Goal: Task Accomplishment & Management: Use online tool/utility

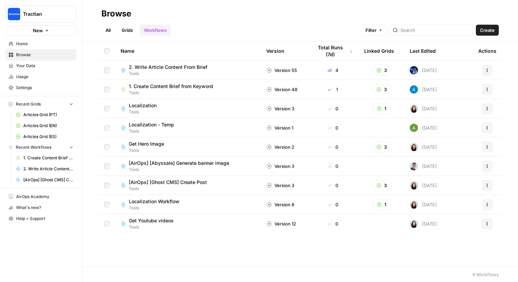
click at [155, 32] on link "Workflows" at bounding box center [155, 30] width 31 height 11
click at [486, 32] on span "Create" at bounding box center [487, 30] width 15 height 7
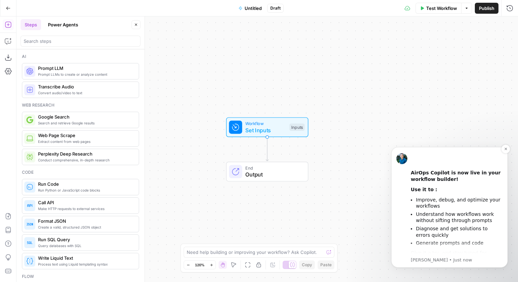
scroll to position [63, 0]
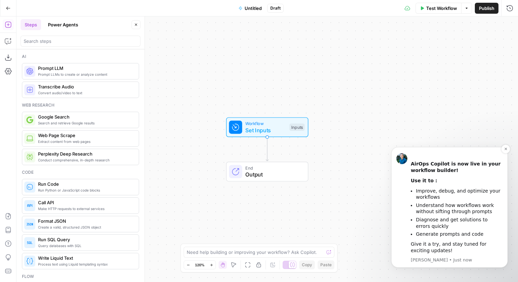
click at [444, 223] on li "Diagnose and get solutions to errors quickly" at bounding box center [459, 222] width 87 height 13
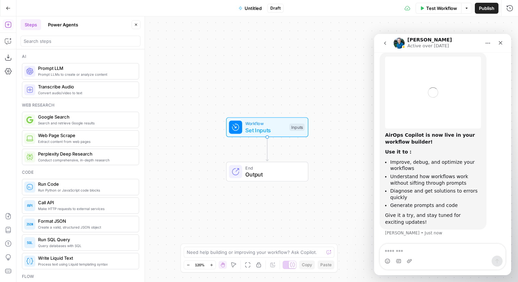
scroll to position [21, 0]
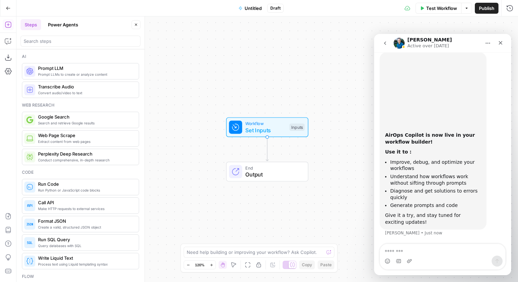
click at [66, 24] on button "Power Agents" at bounding box center [63, 24] width 38 height 11
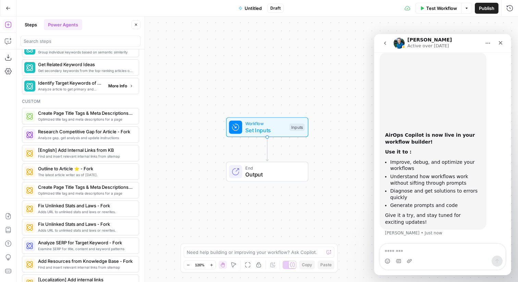
scroll to position [445, 0]
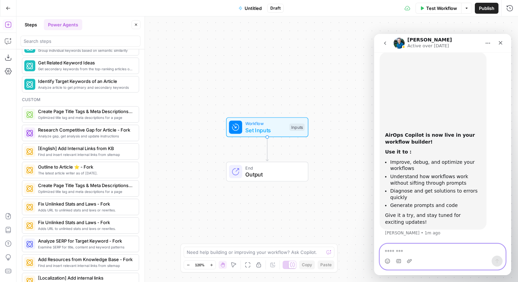
click at [458, 253] on textarea "Message…" at bounding box center [442, 250] width 125 height 12
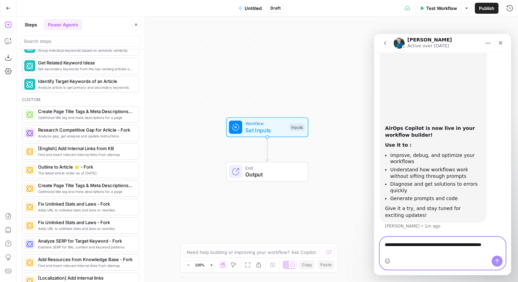
scroll to position [28, 0]
type textarea "**********"
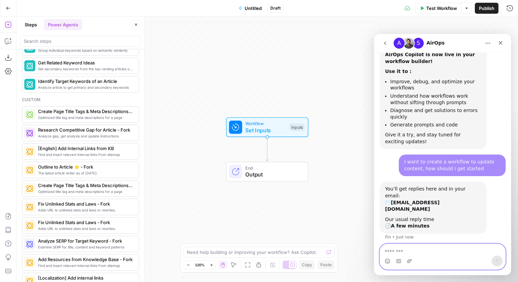
scroll to position [111, 0]
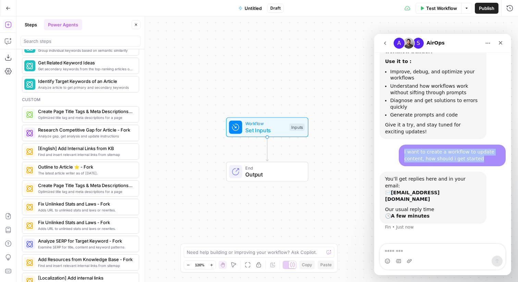
drag, startPoint x: 483, startPoint y: 158, endPoint x: 401, endPoint y: 151, distance: 81.8
click at [401, 151] on div "I want to create a workflow to update content, how should i get started James •…" at bounding box center [452, 156] width 107 height 22
copy div "I want to create a workflow to update content, how should i get started"
click at [270, 253] on textarea at bounding box center [255, 252] width 137 height 7
type textarea "I want to create a workflow to update content, how should i get started"
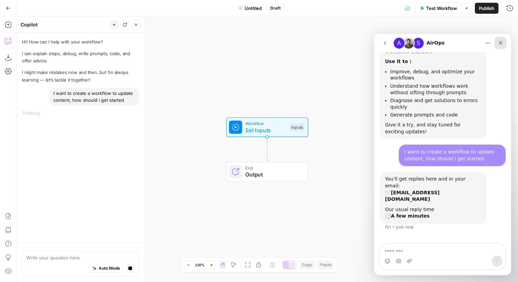
click at [501, 42] on icon "Close" at bounding box center [500, 42] width 5 height 5
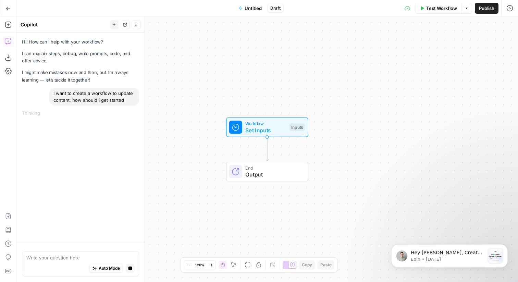
scroll to position [0, 0]
click at [444, 249] on div "Hey James, Create winning with Content Refresh. The battle for AI’s attention i…" at bounding box center [449, 256] width 106 height 14
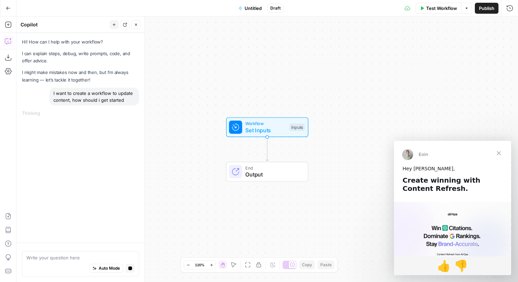
click at [459, 181] on b "Create winning with Content Refresh." at bounding box center [441, 184] width 78 height 17
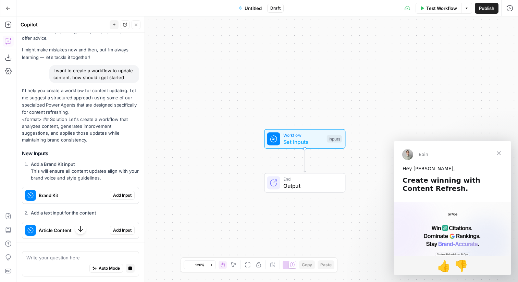
scroll to position [12, 0]
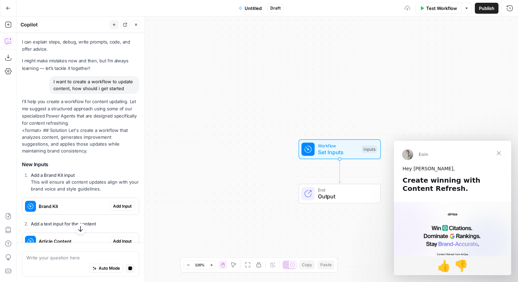
click at [498, 151] on span "Close" at bounding box center [498, 153] width 25 height 25
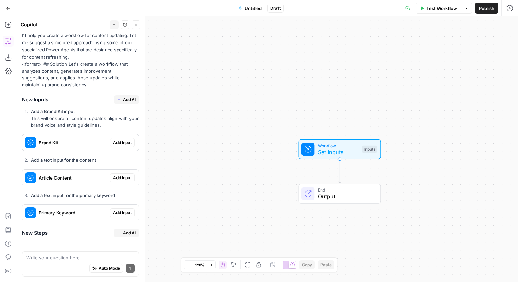
scroll to position [36, 0]
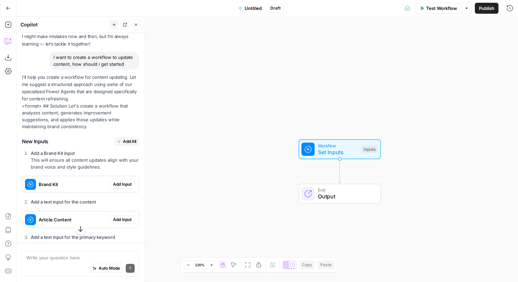
click at [132, 140] on span "Add All" at bounding box center [129, 141] width 13 height 6
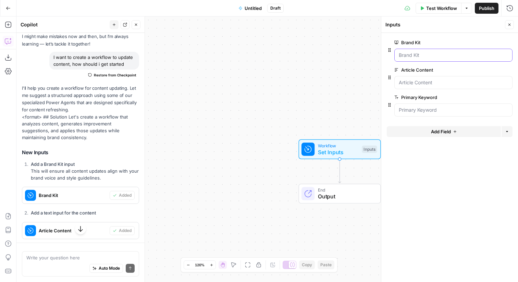
click at [459, 58] on Kit "Brand Kit" at bounding box center [453, 55] width 109 height 7
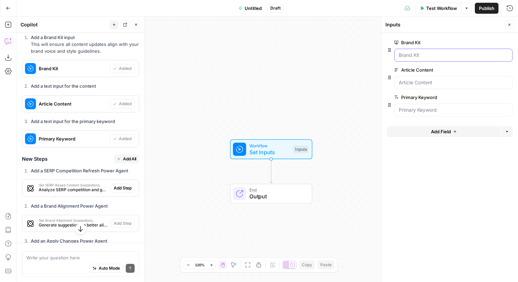
scroll to position [172, 0]
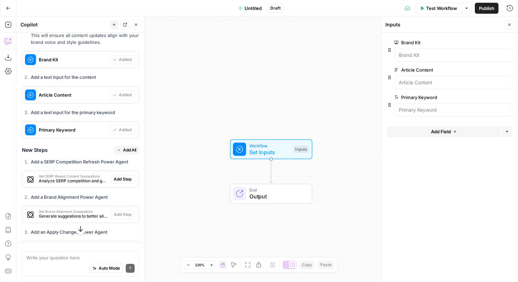
click at [122, 152] on button "Add All" at bounding box center [126, 150] width 25 height 9
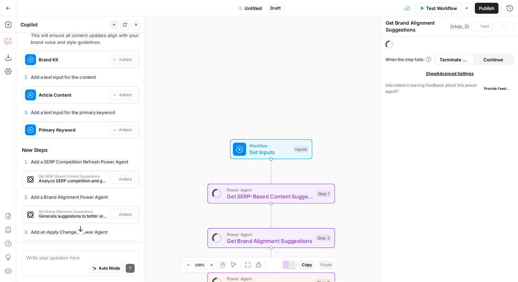
type textarea "Apply Content Updates"
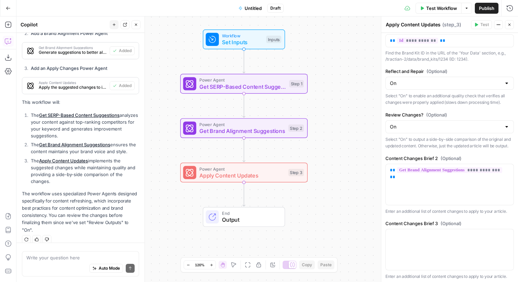
scroll to position [163, 0]
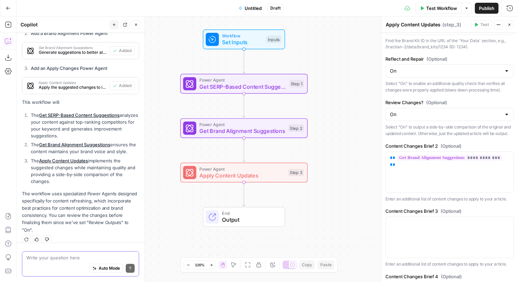
click at [76, 256] on textarea at bounding box center [80, 257] width 108 height 7
type textarea "how would i test this?"
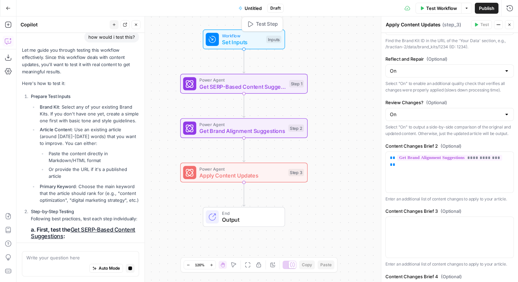
click at [245, 42] on span "Set Inputs" at bounding box center [242, 42] width 41 height 8
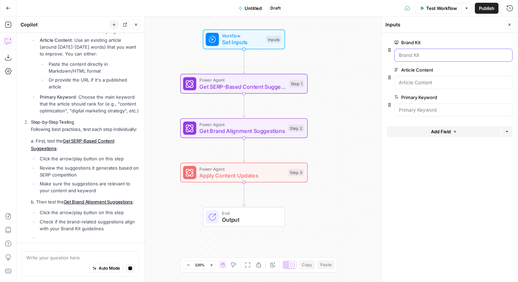
click at [428, 56] on Kit "Brand Kit" at bounding box center [453, 55] width 109 height 7
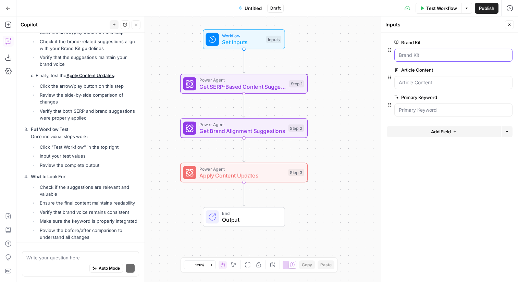
scroll to position [838, 0]
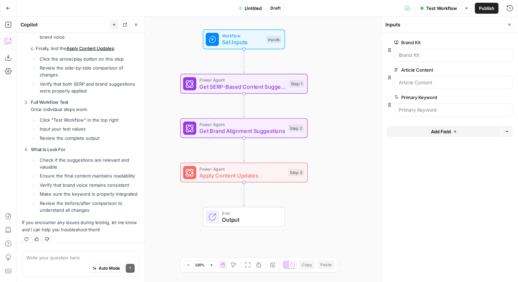
click at [248, 7] on span "Untitled" at bounding box center [253, 8] width 17 height 7
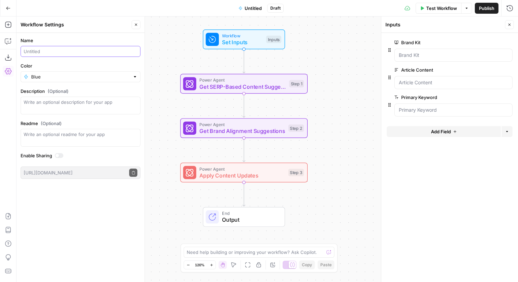
click at [88, 54] on input "Name" at bounding box center [81, 51] width 114 height 7
type input "Content Refresh Workflow - [PERSON_NAME]"
click at [68, 104] on textarea "Description (Optional)" at bounding box center [81, 106] width 114 height 14
type textarea "Refresh outdated content"
click at [103, 141] on div "Write an optional readme for your app" at bounding box center [81, 138] width 120 height 18
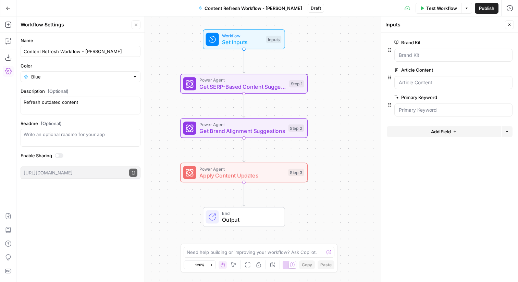
click at [318, 44] on div "Workflow Set Inputs Inputs Power Agent Get SERP-Based Content Suggestions Step …" at bounding box center [266, 148] width 501 height 265
click at [9, 41] on icon "button" at bounding box center [8, 41] width 7 height 7
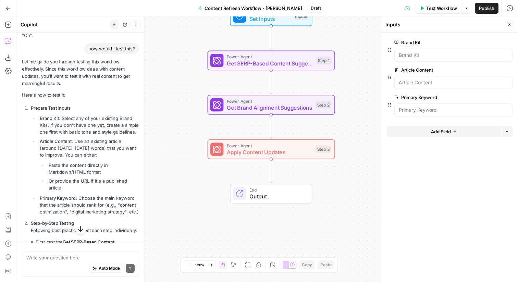
scroll to position [540, 0]
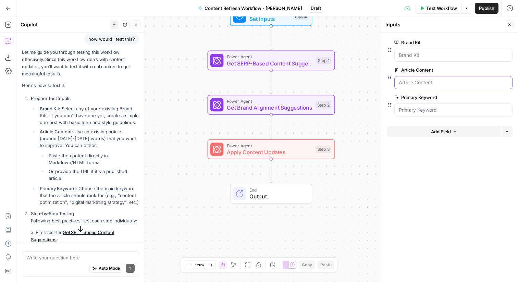
click at [427, 85] on Content "Article Content" at bounding box center [453, 82] width 109 height 7
click at [435, 83] on Content "Article Content" at bounding box center [453, 82] width 109 height 7
click at [442, 85] on Content "Article Content" at bounding box center [453, 82] width 109 height 7
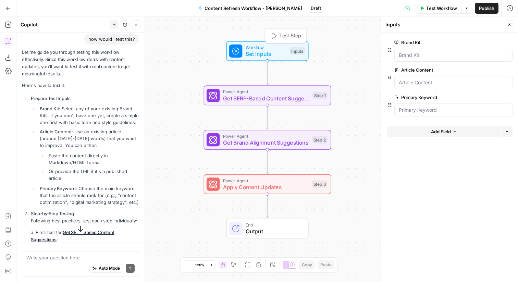
click at [276, 34] on icon "button" at bounding box center [273, 36] width 7 height 7
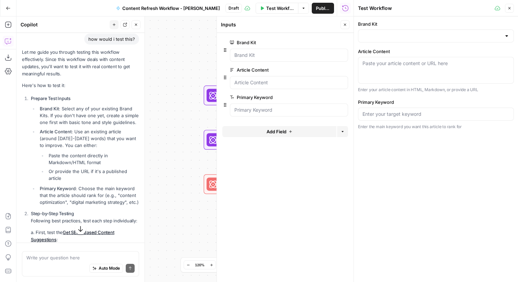
click at [386, 70] on div "Paste your article content or URL here" at bounding box center [436, 70] width 156 height 27
paste textarea "https://tractian.com/en/blog/10-cmms-benefits-to-improve-your-maintenance"
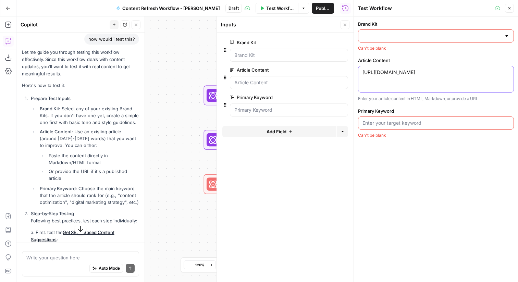
type textarea "https://tractian.com/en/blog/10-cmms-benefits-to-improve-your-maintenance"
click at [394, 38] on input "Brand Kit" at bounding box center [431, 36] width 139 height 7
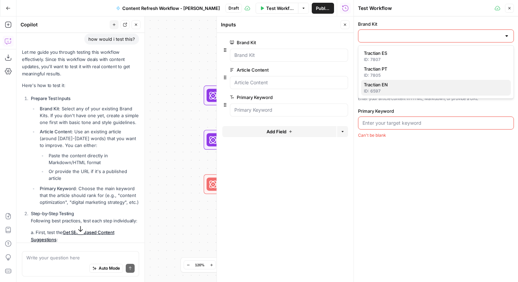
click at [407, 83] on span "Tractian EN" at bounding box center [434, 84] width 141 height 7
type input "Tractian EN"
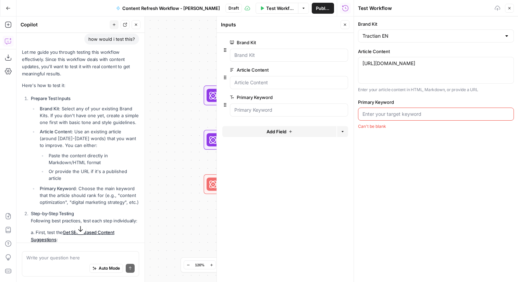
click at [407, 114] on input "Primary Keyword" at bounding box center [435, 114] width 147 height 7
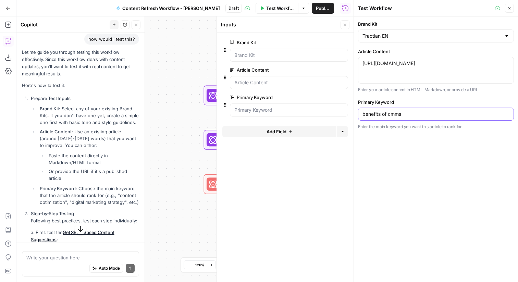
type input "benefits of cmms"
click at [271, 9] on span "Test Workflow" at bounding box center [280, 8] width 28 height 7
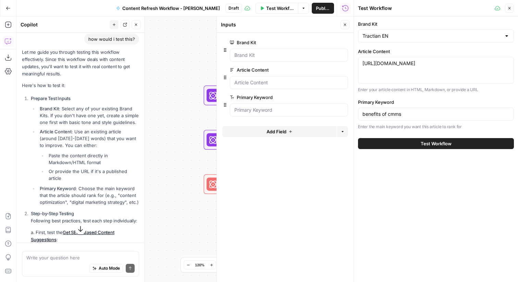
click at [421, 141] on span "Test Workflow" at bounding box center [436, 143] width 31 height 7
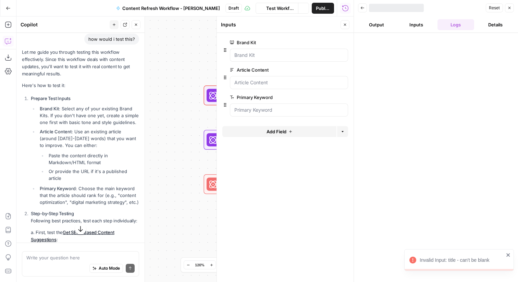
scroll to position [540, 0]
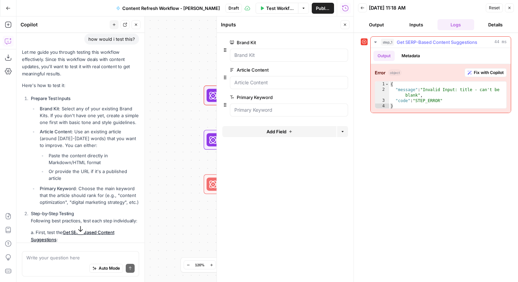
click at [478, 75] on span "Fix with Copilot" at bounding box center [489, 73] width 30 height 6
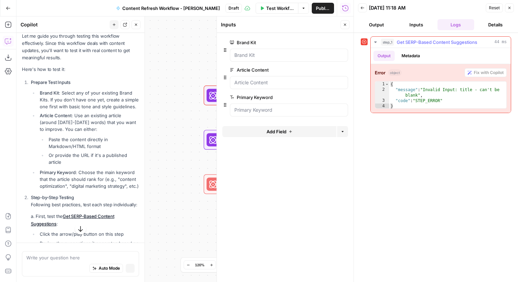
scroll to position [523, 0]
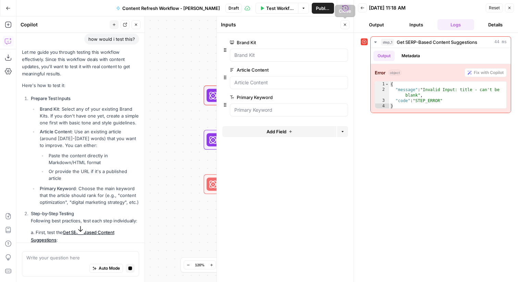
click at [346, 26] on icon "button" at bounding box center [345, 25] width 4 height 4
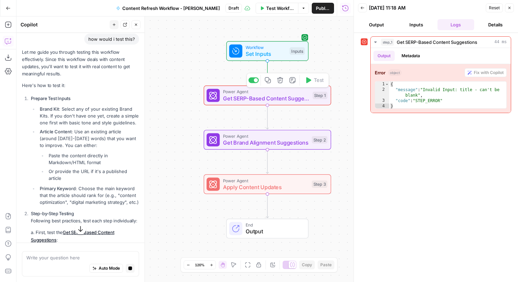
click at [292, 100] on span "Get SERP-Based Content Suggestions" at bounding box center [266, 98] width 86 height 8
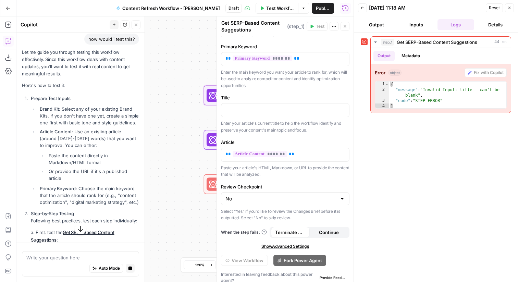
scroll to position [42, 0]
click at [298, 107] on p at bounding box center [285, 109] width 120 height 7
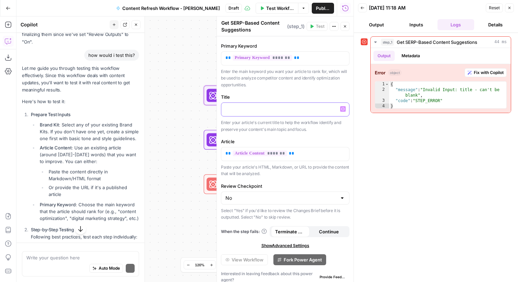
scroll to position [540, 0]
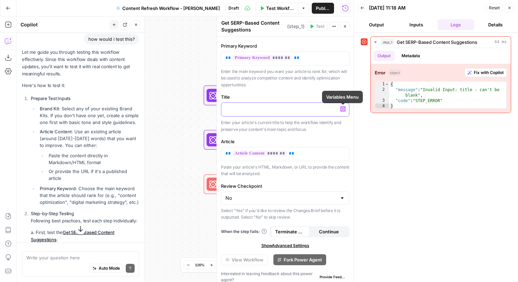
click at [343, 109] on icon "button" at bounding box center [342, 108] width 3 height 3
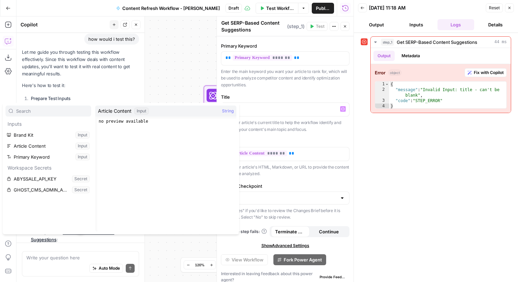
click at [297, 87] on p "Enter the main keyword you want your article to rank for, which will be used to…" at bounding box center [285, 78] width 128 height 20
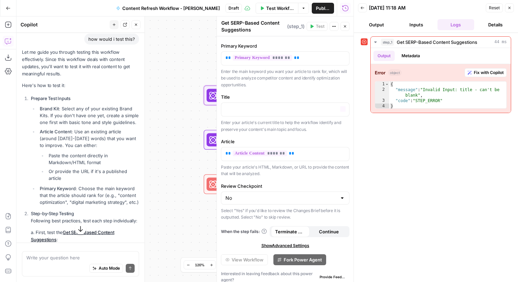
scroll to position [48, 0]
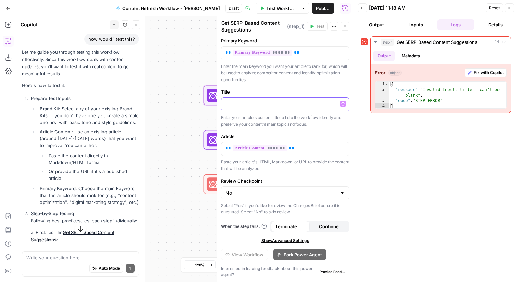
click at [291, 106] on p at bounding box center [285, 103] width 120 height 7
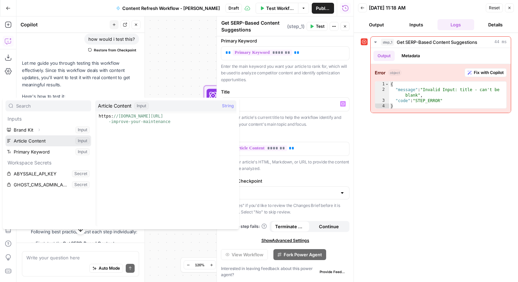
click at [39, 143] on button "Select variable Article Content" at bounding box center [48, 140] width 86 height 11
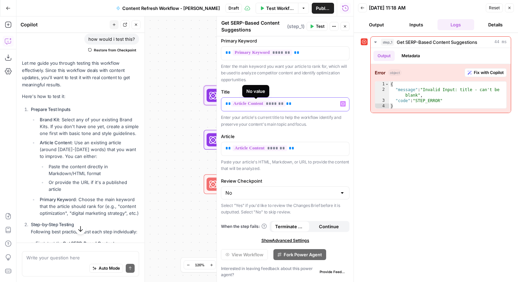
click at [276, 104] on span "*******" at bounding box center [258, 104] width 54 height 6
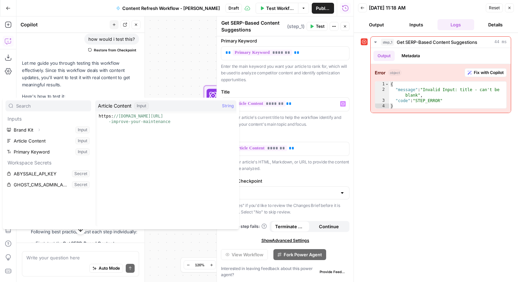
type textarea "**********"
click at [197, 121] on div "https: //tractian.com/en/blog/10-cmms-benefits-to -improve-your-maintenance" at bounding box center [166, 180] width 139 height 135
click at [322, 124] on p "Enter your article's current title to help the workflow identify and preserve y…" at bounding box center [285, 120] width 128 height 13
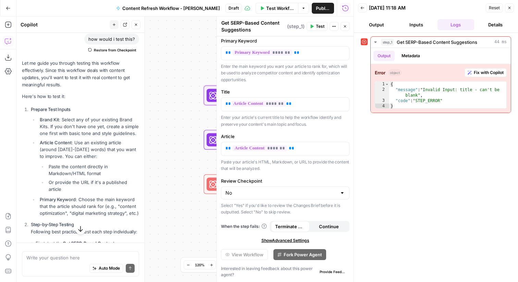
scroll to position [0, 0]
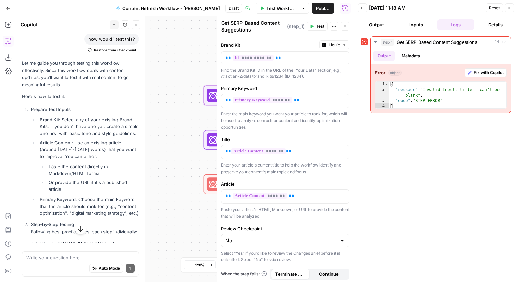
click at [317, 25] on span "Test" at bounding box center [320, 26] width 9 height 6
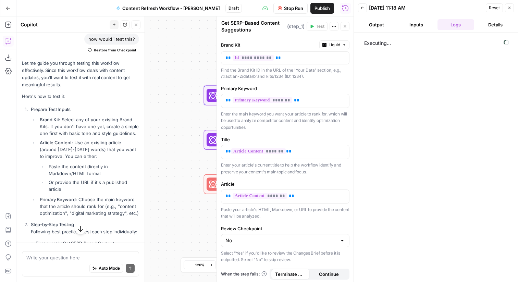
click at [412, 25] on button "Inputs" at bounding box center [416, 24] width 37 height 11
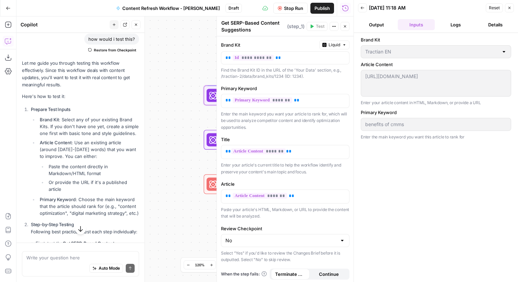
click at [372, 27] on button "Output" at bounding box center [376, 24] width 37 height 11
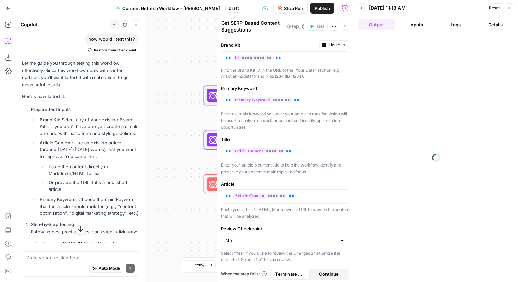
click at [504, 20] on button "Details" at bounding box center [495, 24] width 37 height 11
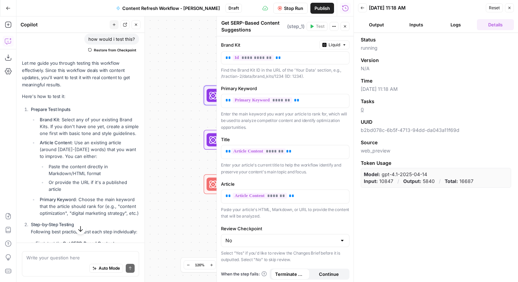
click at [458, 29] on button "Logs" at bounding box center [455, 24] width 37 height 11
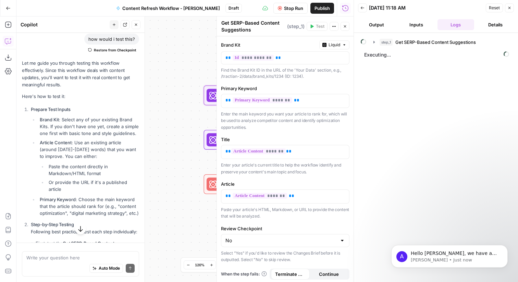
scroll to position [139, 0]
click at [453, 251] on p "Hello James, we have a handy academy that will help you get started! It has 2 h…" at bounding box center [455, 253] width 88 height 7
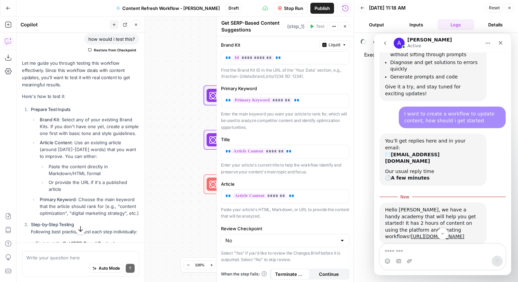
scroll to position [151, 0]
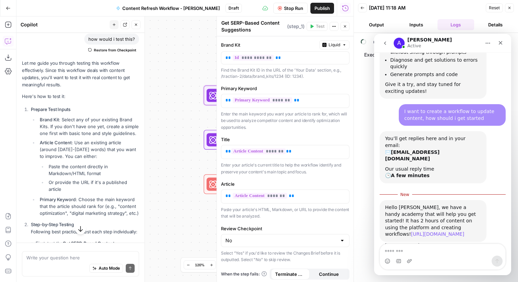
click at [443, 231] on link "https://www.airops.com/academy" at bounding box center [437, 233] width 53 height 5
click at [440, 255] on textarea "Message…" at bounding box center [442, 250] width 125 height 12
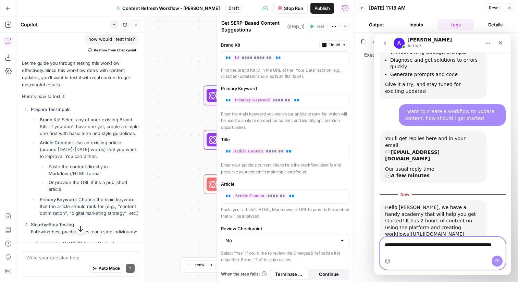
scroll to position [158, 0]
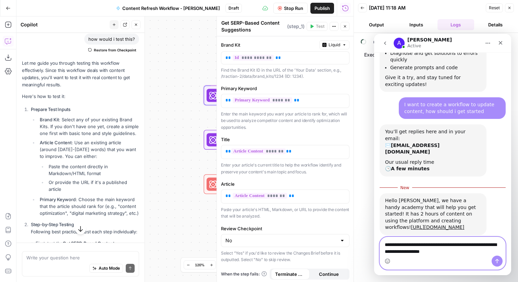
type textarea "**********"
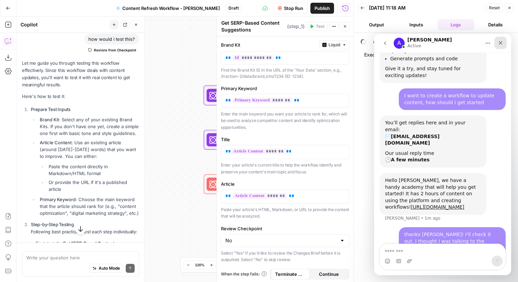
click at [501, 44] on icon "Close" at bounding box center [501, 43] width 4 height 4
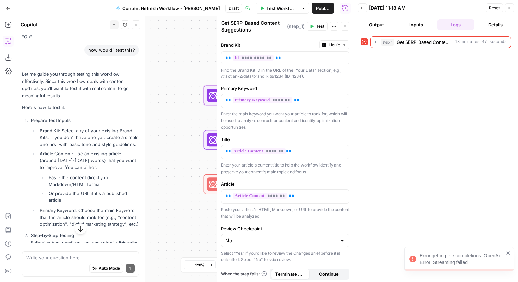
scroll to position [540, 0]
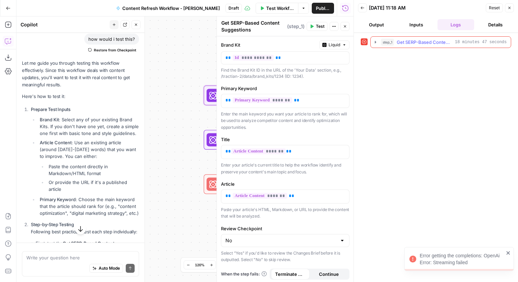
click at [375, 42] on icon "button" at bounding box center [375, 42] width 1 height 2
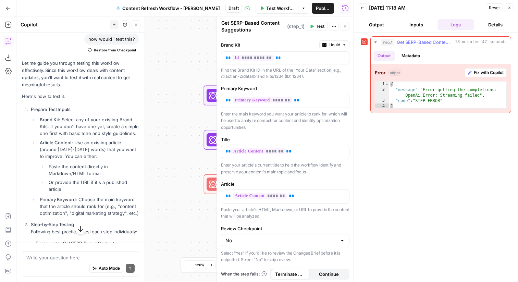
click at [478, 75] on span "Fix with Copilot" at bounding box center [489, 73] width 30 height 6
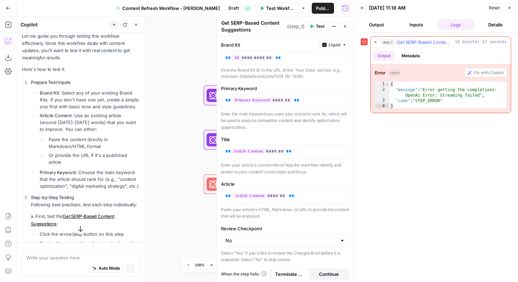
scroll to position [523, 0]
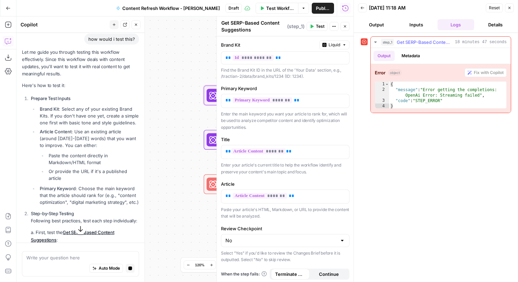
click at [421, 57] on button "Metadata" at bounding box center [410, 56] width 27 height 10
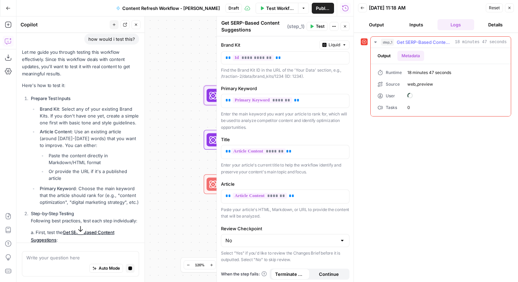
click at [391, 55] on button "Output" at bounding box center [383, 56] width 21 height 10
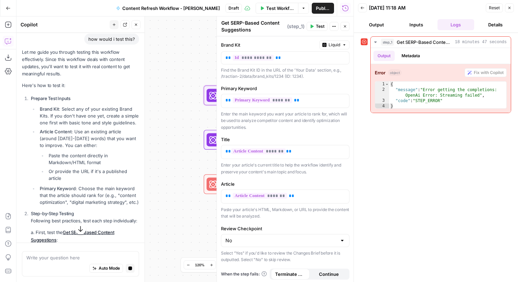
click at [421, 157] on div "step_1 Get SERP-Based Content Suggestions 18 minutes 47 seconds Output Metadata…" at bounding box center [436, 157] width 150 height 242
click at [281, 7] on span "Test Workflow" at bounding box center [280, 8] width 28 height 7
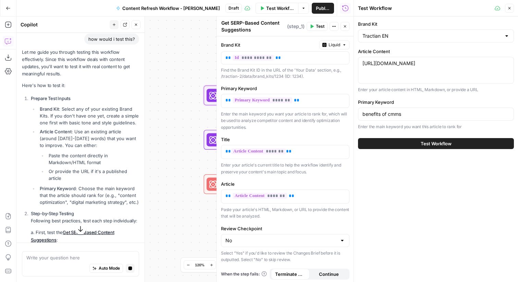
click at [407, 145] on button "Test Workflow" at bounding box center [436, 143] width 156 height 11
click at [194, 83] on div "Workflow Set Inputs Inputs Error Power Agent Get SERP-Based Content Suggestions…" at bounding box center [184, 148] width 337 height 265
click at [506, 8] on button "Close" at bounding box center [509, 8] width 9 height 9
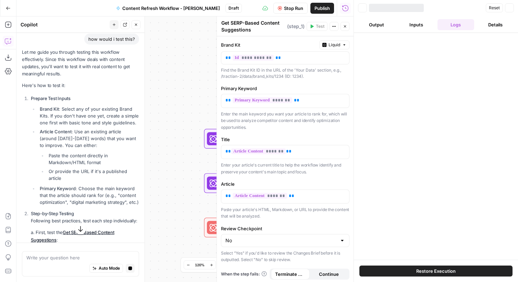
click at [287, 80] on form "**********" at bounding box center [285, 159] width 137 height 246
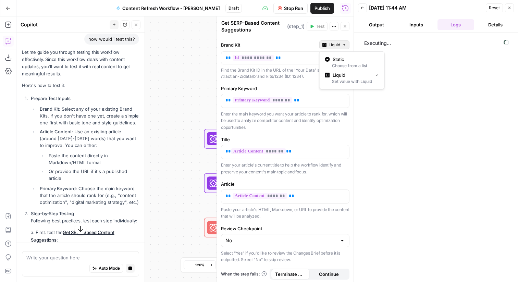
click at [345, 45] on icon "button" at bounding box center [344, 45] width 4 height 4
click at [412, 105] on div "Executing..." at bounding box center [436, 157] width 150 height 242
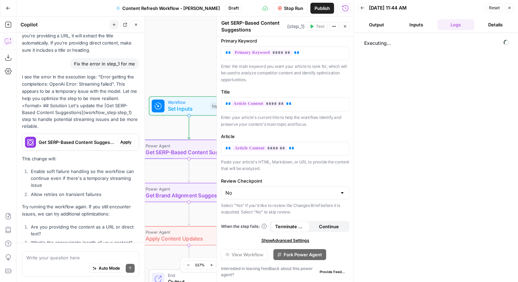
scroll to position [1253, 0]
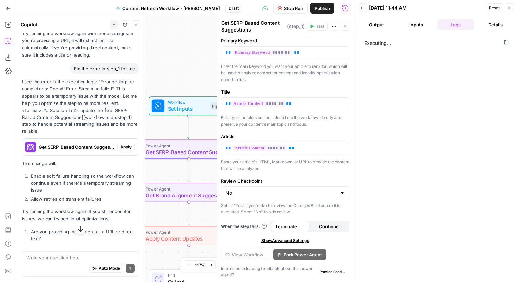
click at [130, 144] on span "Apply" at bounding box center [125, 147] width 11 height 6
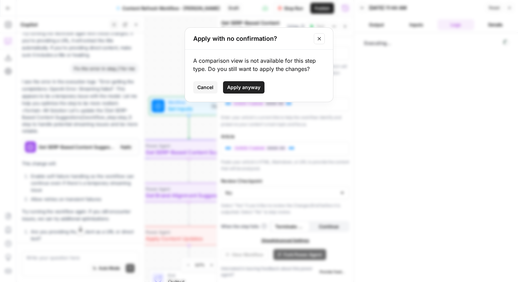
click at [319, 35] on button "Close modal" at bounding box center [319, 38] width 11 height 11
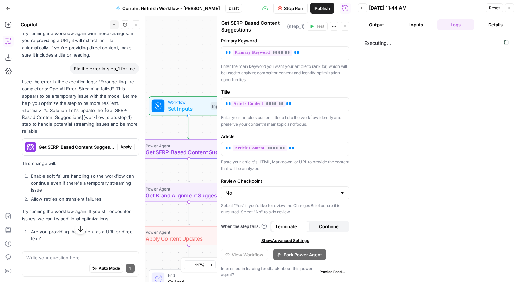
click at [509, 8] on icon "button" at bounding box center [509, 8] width 2 height 2
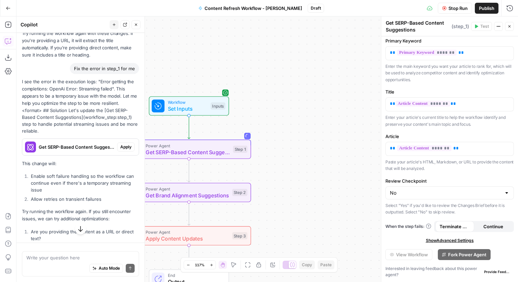
click at [458, 6] on span "Stop Run" at bounding box center [457, 8] width 19 height 7
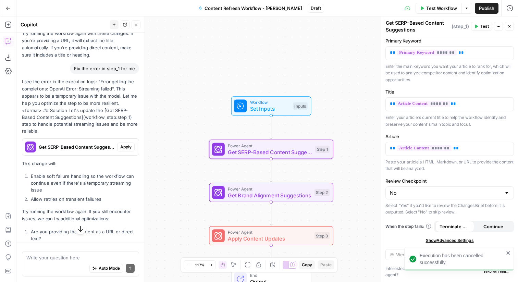
click at [128, 144] on span "Apply" at bounding box center [125, 147] width 11 height 6
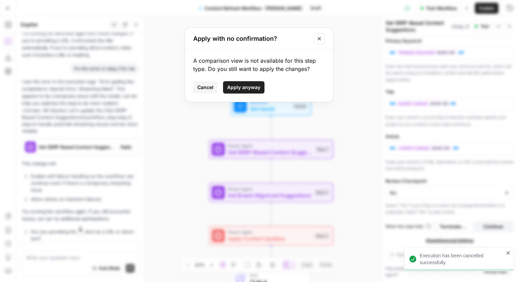
click at [251, 85] on span "Apply anyway" at bounding box center [243, 87] width 33 height 7
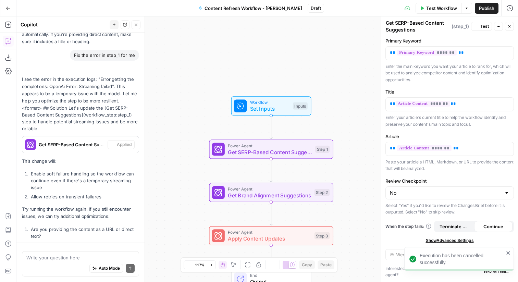
scroll to position [1302, 0]
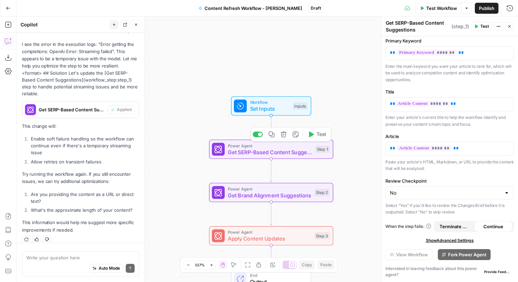
click at [310, 134] on icon "button" at bounding box center [311, 135] width 5 height 6
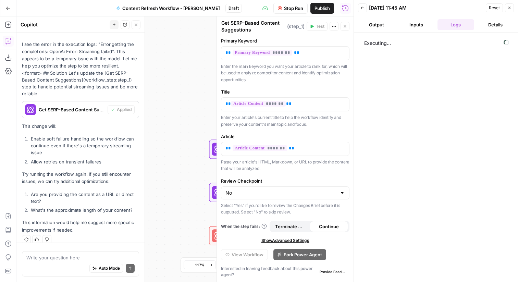
click at [290, 197] on div "No" at bounding box center [285, 192] width 128 height 13
click at [288, 212] on span "Yes" at bounding box center [284, 210] width 114 height 7
type input "Yes"
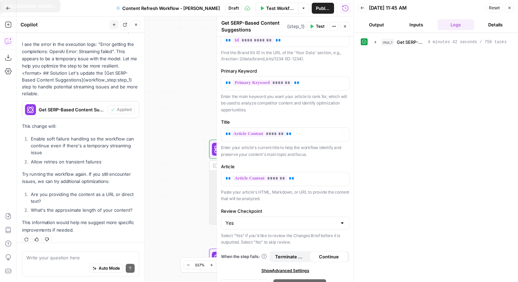
scroll to position [48, 0]
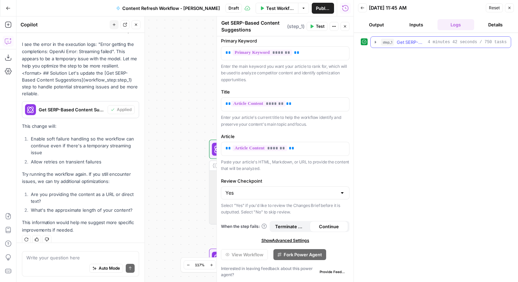
click at [376, 42] on icon "button" at bounding box center [375, 42] width 1 height 2
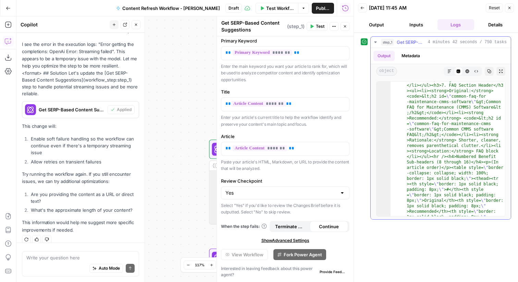
scroll to position [599, 0]
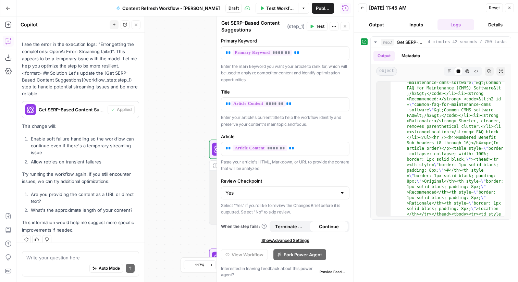
click at [200, 134] on div "Workflow Set Inputs Inputs Power Agent Get SERP-Based Content Suggestions Step …" at bounding box center [184, 148] width 337 height 265
click at [509, 10] on button "Close" at bounding box center [509, 7] width 9 height 9
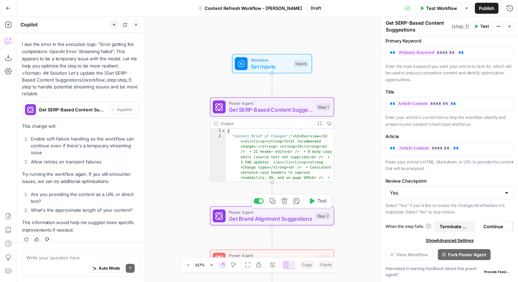
click at [310, 202] on icon "button" at bounding box center [312, 201] width 5 height 6
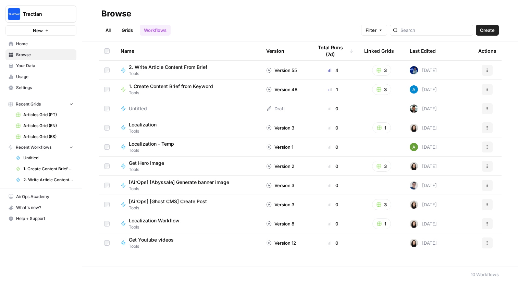
click at [50, 64] on span "Your Data" at bounding box center [44, 66] width 57 height 6
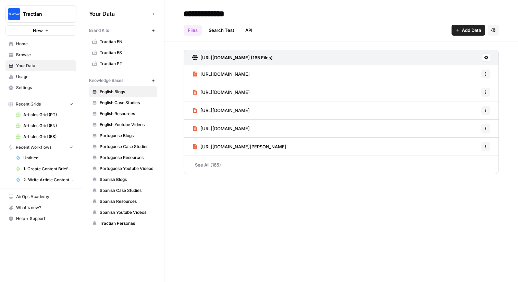
click at [214, 168] on link "See All (165)" at bounding box center [341, 165] width 315 height 18
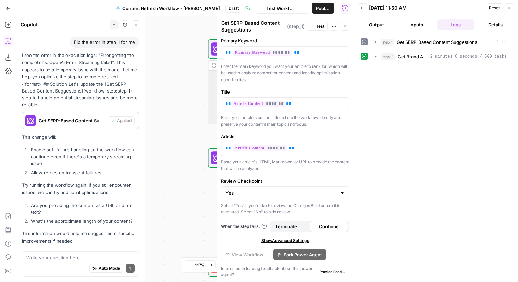
scroll to position [1302, 0]
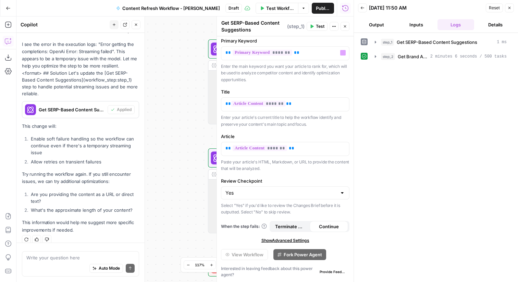
click at [197, 75] on div "Workflow Set Inputs Inputs Power Agent Get SERP-Based Content Suggestions Step …" at bounding box center [184, 148] width 337 height 265
click at [417, 21] on button "Inputs" at bounding box center [416, 24] width 37 height 11
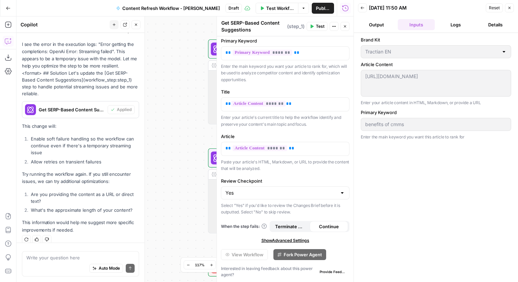
click at [491, 26] on button "Details" at bounding box center [495, 24] width 37 height 11
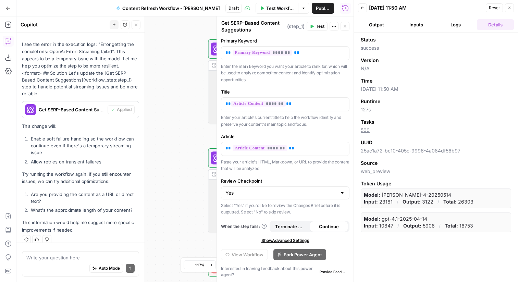
click at [510, 7] on icon "button" at bounding box center [509, 8] width 2 height 2
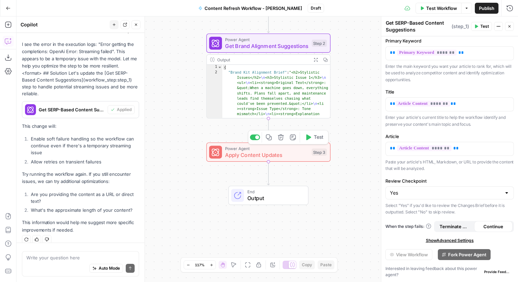
click at [294, 157] on span "Apply Content Updates" at bounding box center [266, 155] width 83 height 8
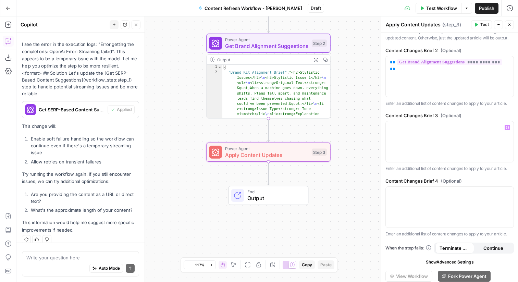
scroll to position [281, 0]
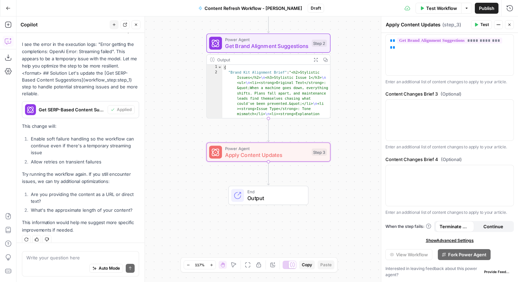
click at [446, 239] on span "Show Advanced Settings" at bounding box center [450, 240] width 48 height 6
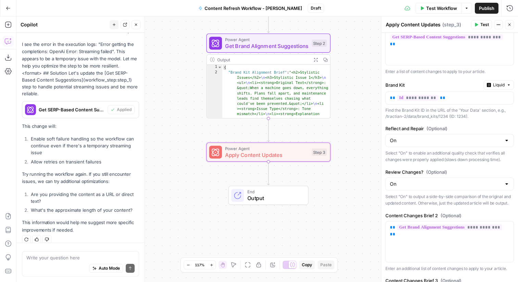
scroll to position [0, 0]
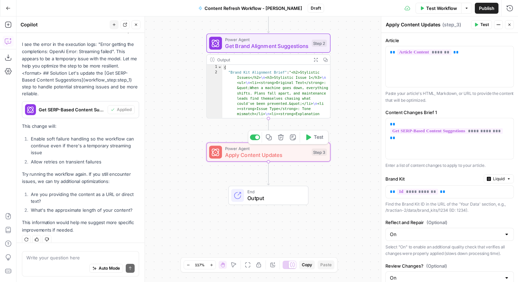
click at [308, 136] on icon "button" at bounding box center [308, 137] width 5 height 6
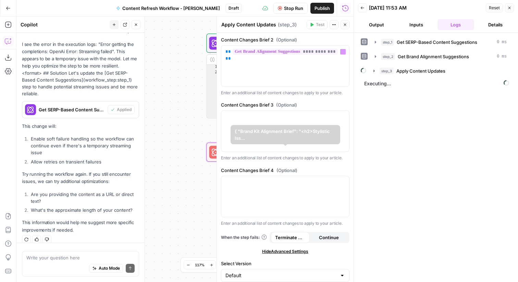
scroll to position [294, 0]
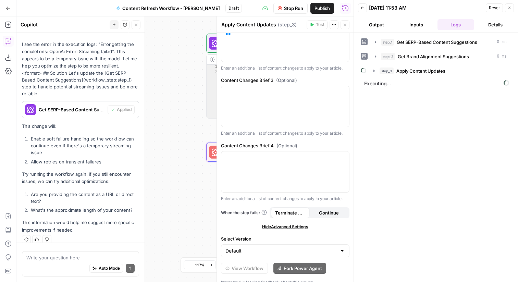
click at [486, 23] on button "Details" at bounding box center [495, 24] width 37 height 11
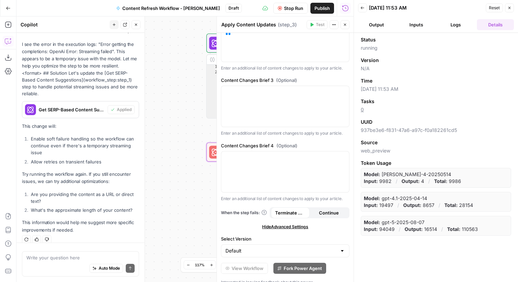
click at [456, 24] on button "Logs" at bounding box center [455, 24] width 37 height 11
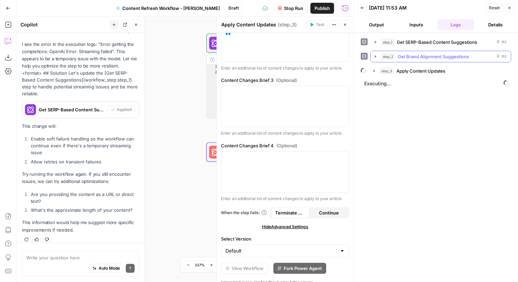
click at [436, 59] on span "Get Brand Alignment Suggestions" at bounding box center [433, 56] width 71 height 7
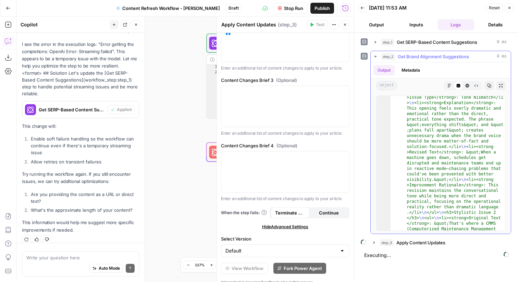
scroll to position [115, 0]
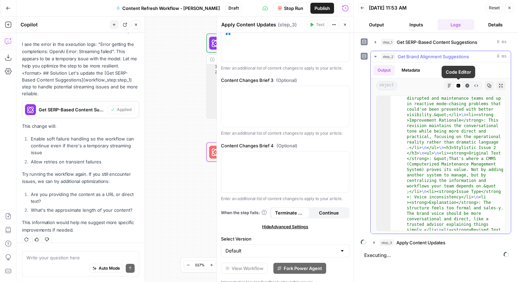
click at [468, 87] on icon "button" at bounding box center [468, 86] width 4 height 4
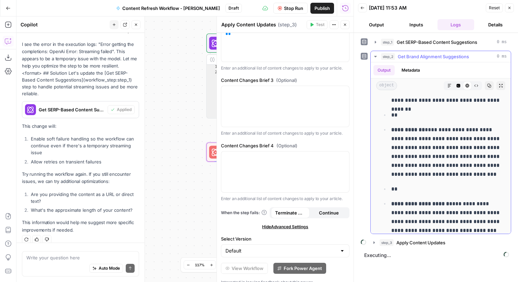
scroll to position [600, 0]
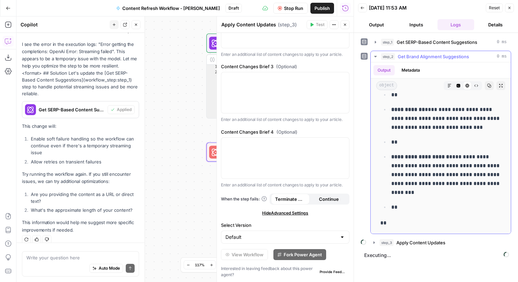
scroll to position [4529, 0]
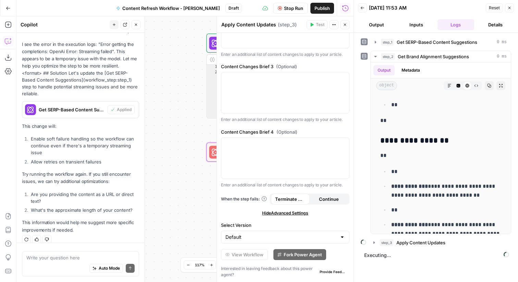
click at [198, 94] on div "Workflow Set Inputs Inputs Power Agent Get SERP-Based Content Suggestions Step …" at bounding box center [184, 148] width 337 height 265
click at [346, 23] on icon "button" at bounding box center [345, 25] width 4 height 4
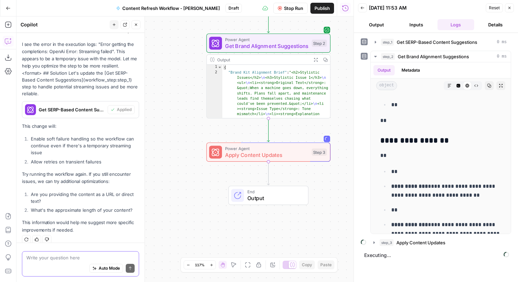
click at [67, 257] on textarea at bounding box center [80, 257] width 108 height 7
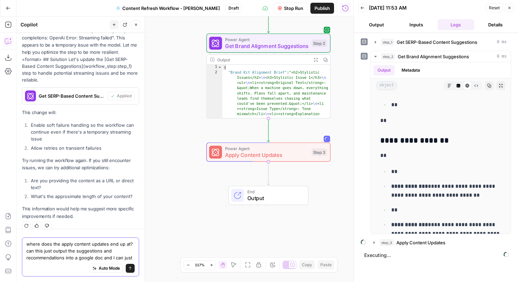
scroll to position [1322, 0]
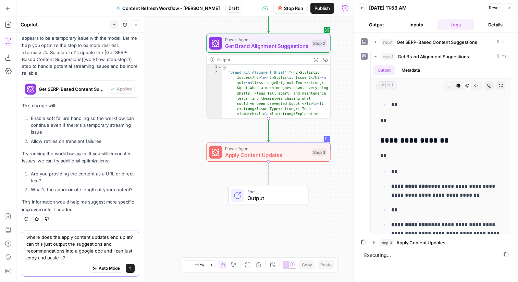
type textarea "where does the apply content updates end up at? can this just output the sugges…"
click at [132, 269] on icon "submit" at bounding box center [130, 268] width 4 height 4
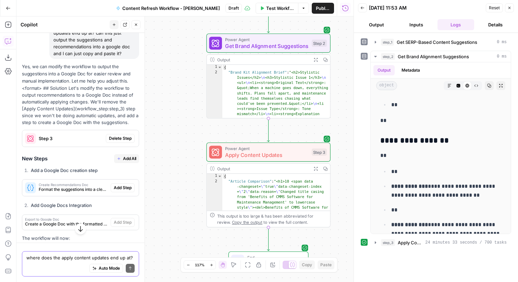
scroll to position [1517, 0]
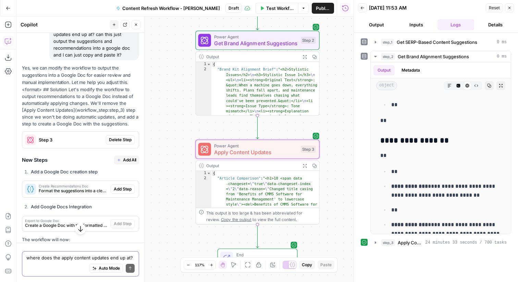
click at [122, 137] on span "Delete Step" at bounding box center [120, 140] width 23 height 6
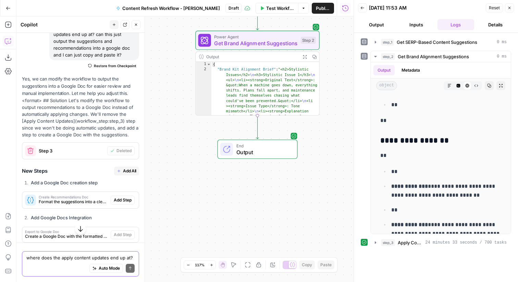
click at [123, 168] on span "Add All" at bounding box center [129, 171] width 13 height 6
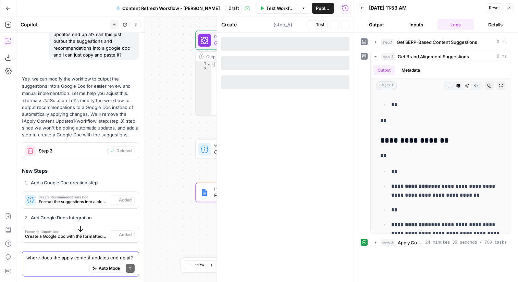
type textarea "Export to Google Doc"
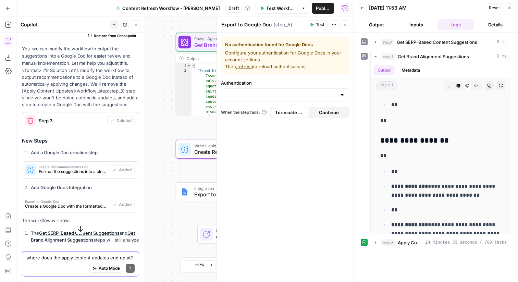
scroll to position [1548, 0]
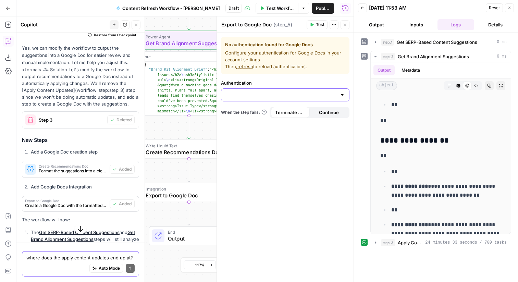
click at [285, 94] on input "Authentication" at bounding box center [280, 94] width 111 height 7
click at [244, 60] on link "account settings" at bounding box center [242, 59] width 35 height 5
click at [340, 98] on div at bounding box center [341, 94] width 5 height 7
click at [300, 163] on form "No authentication found for Google Docs Configure your authentication for Googl…" at bounding box center [285, 157] width 137 height 249
click at [311, 96] on input "Authentication" at bounding box center [280, 94] width 111 height 7
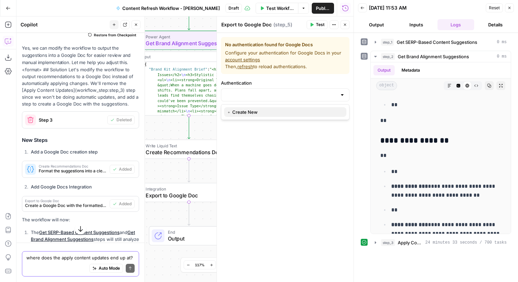
click at [290, 110] on span "﹢ Create New" at bounding box center [284, 112] width 114 height 7
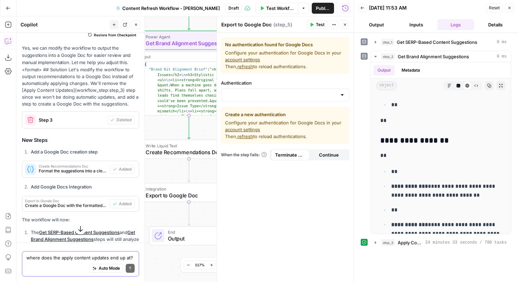
click at [250, 138] on span "refresh" at bounding box center [245, 136] width 16 height 5
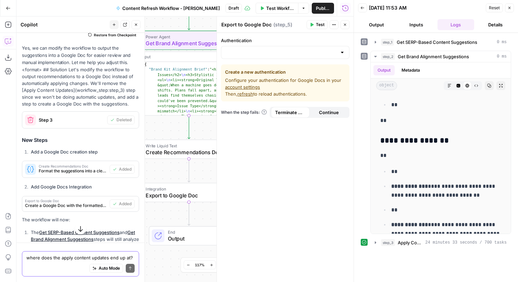
click at [342, 49] on div at bounding box center [341, 52] width 5 height 7
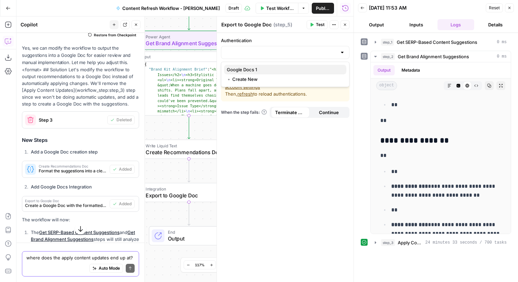
click at [304, 69] on span "Google Docs 1" at bounding box center [284, 69] width 114 height 7
type input "Google Docs 1"
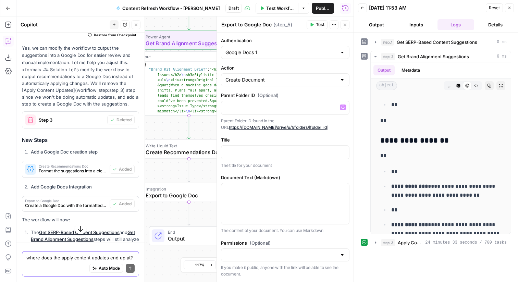
scroll to position [16, 0]
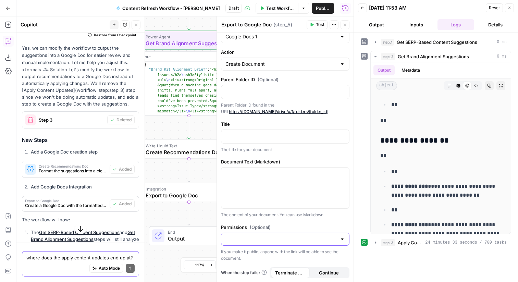
click at [305, 236] on input "Permissions (Optional)" at bounding box center [280, 239] width 111 height 7
click at [304, 257] on span "Private" at bounding box center [284, 255] width 114 height 7
type input "Private"
click at [297, 133] on p at bounding box center [285, 136] width 120 height 7
click at [342, 137] on icon "button" at bounding box center [342, 135] width 3 height 3
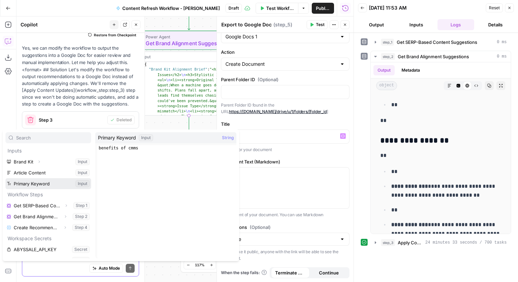
click at [50, 182] on button "Select variable Primary Keyword" at bounding box center [48, 183] width 86 height 11
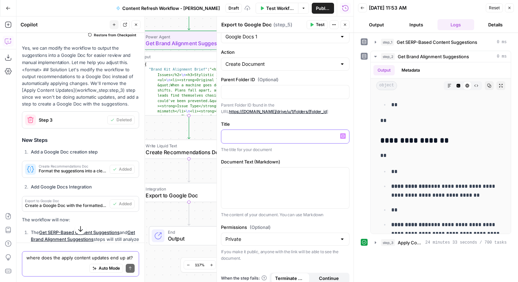
click at [342, 134] on icon "button" at bounding box center [342, 135] width 3 height 3
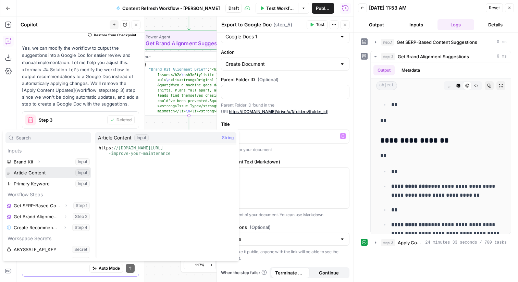
click at [58, 167] on button "Select variable Article Content" at bounding box center [48, 172] width 86 height 11
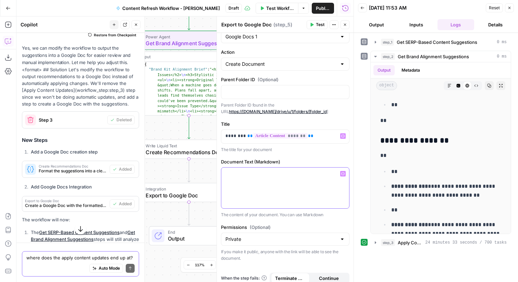
click at [266, 189] on div at bounding box center [285, 188] width 128 height 41
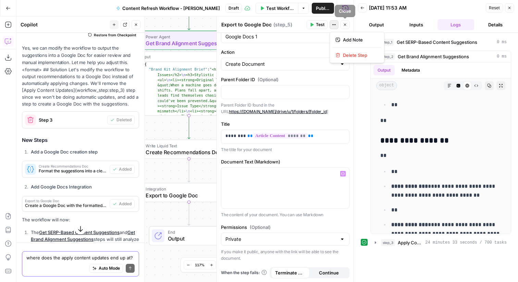
click at [333, 24] on icon "button" at bounding box center [332, 24] width 1 height 1
click at [345, 25] on icon "button" at bounding box center [345, 25] width 2 height 2
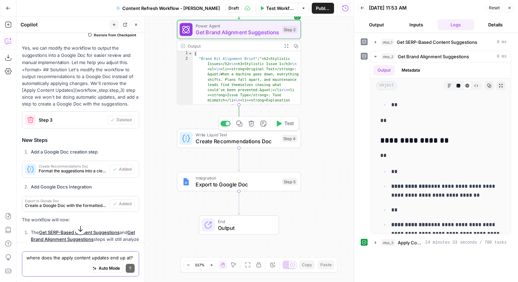
click at [278, 123] on icon "button" at bounding box center [279, 124] width 5 height 6
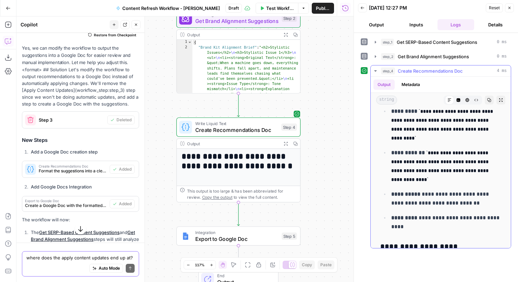
scroll to position [479, 0]
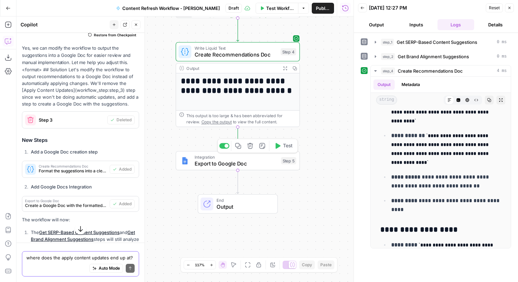
click at [289, 148] on span "Test" at bounding box center [288, 145] width 10 height 7
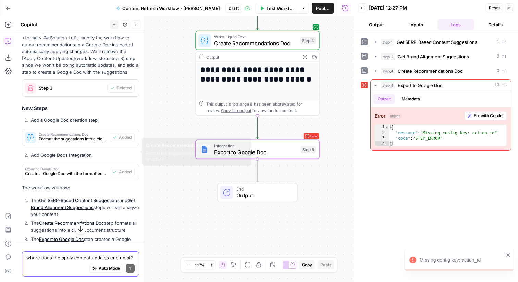
scroll to position [1690, 0]
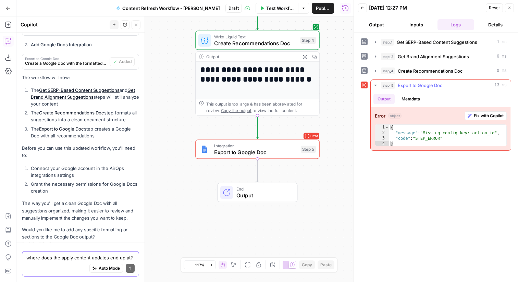
click at [491, 116] on span "Fix with Copilot" at bounding box center [489, 116] width 30 height 6
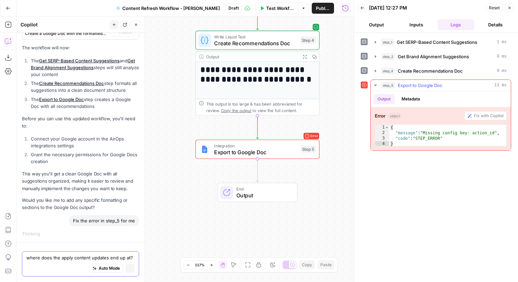
scroll to position [1643, 0]
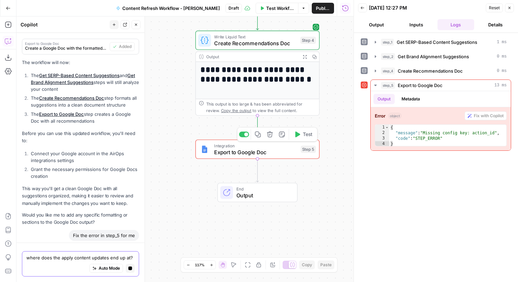
click at [271, 156] on div "Integration Export to Google Doc Step 5 Copy step Delete step Add Note Test" at bounding box center [257, 148] width 124 height 19
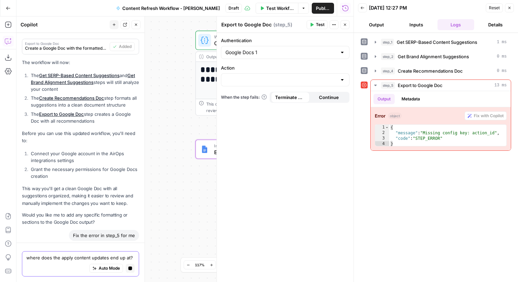
click at [345, 81] on div at bounding box center [285, 79] width 128 height 13
click at [327, 97] on span "Create Document" at bounding box center [284, 97] width 114 height 7
type input "Create Document"
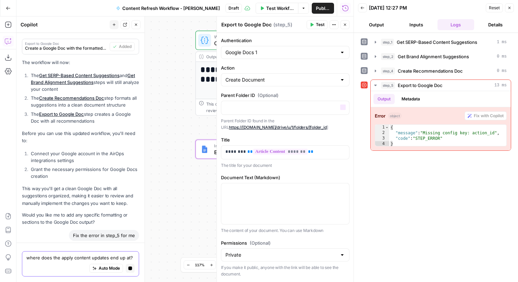
scroll to position [15, 0]
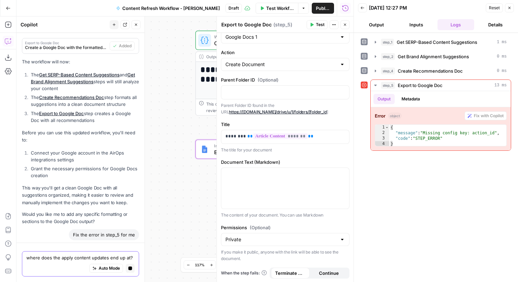
click at [322, 25] on span "Test" at bounding box center [320, 25] width 9 height 6
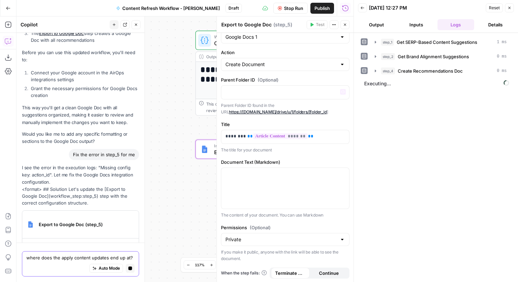
scroll to position [1731, 0]
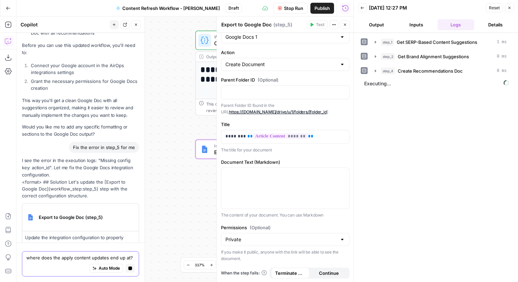
click at [176, 180] on div "Workflow Set Inputs Inputs Power Agent Get SERP-Based Content Suggestions Step …" at bounding box center [184, 148] width 337 height 265
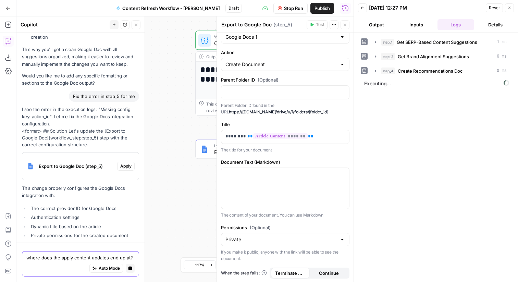
click at [509, 7] on icon "button" at bounding box center [509, 8] width 4 height 4
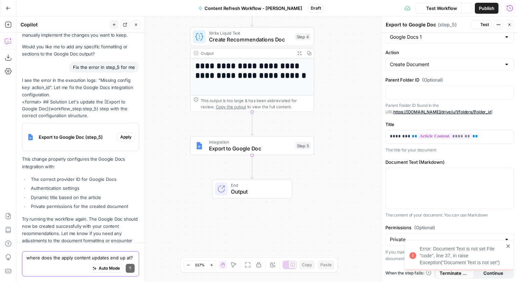
scroll to position [1895, 0]
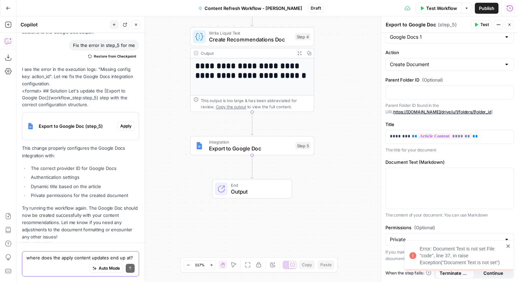
click at [438, 249] on div "Error: Document Text is not set File "code", line 37, in raise Exception("Docum…" at bounding box center [462, 255] width 84 height 21
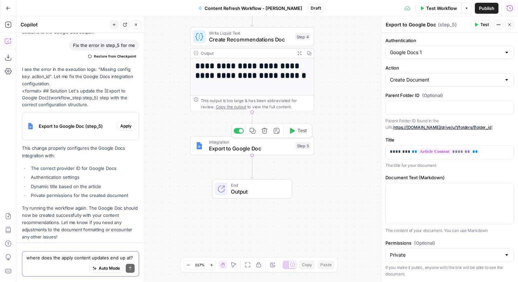
click at [261, 146] on span "Export to Google Doc" at bounding box center [250, 148] width 83 height 8
click at [508, 26] on icon "button" at bounding box center [509, 25] width 4 height 4
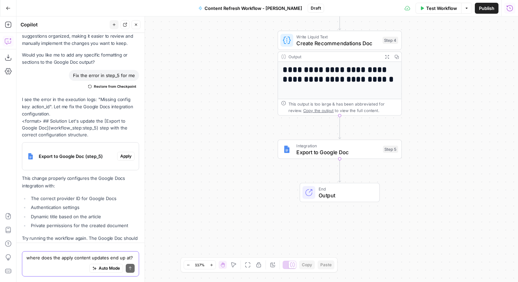
scroll to position [1863, 0]
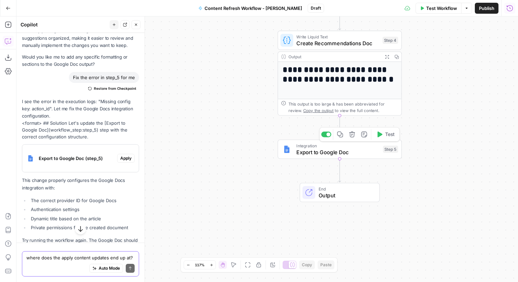
click at [344, 154] on span "Export to Google Doc" at bounding box center [337, 152] width 83 height 8
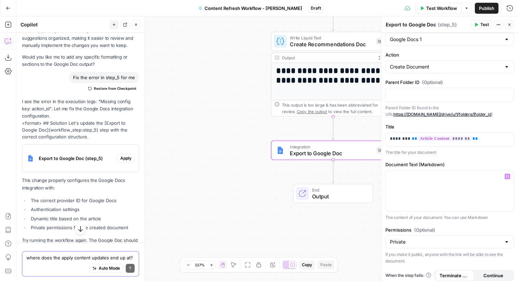
scroll to position [0, 0]
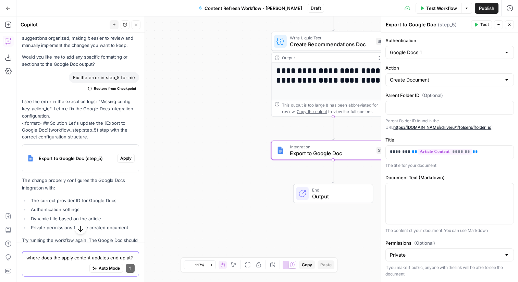
click at [496, 26] on icon "button" at bounding box center [498, 25] width 4 height 4
click at [511, 21] on button "Close" at bounding box center [509, 24] width 9 height 9
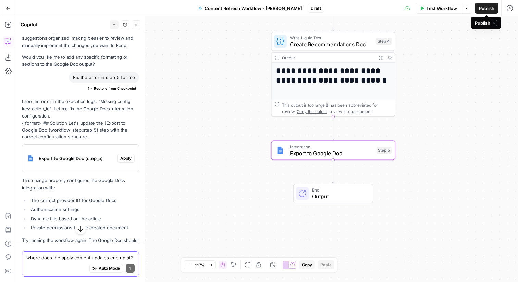
click at [493, 8] on span "Publish" at bounding box center [486, 8] width 15 height 7
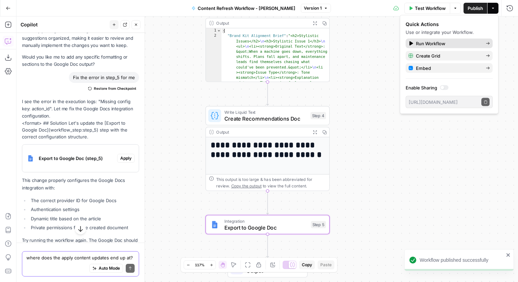
click at [418, 42] on span "Run Workflow" at bounding box center [448, 43] width 64 height 7
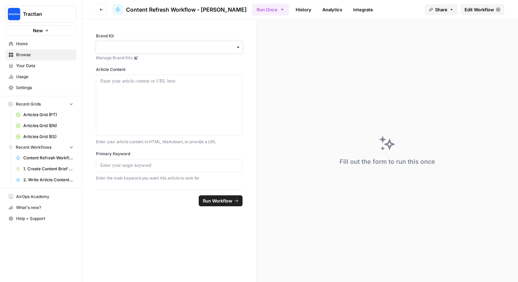
click at [201, 48] on input "Brand Kit" at bounding box center [169, 47] width 138 height 7
drag, startPoint x: 194, startPoint y: 64, endPoint x: 187, endPoint y: 93, distance: 29.2
click at [187, 93] on div "Tractian ES Tractian PT Tractian EN" at bounding box center [169, 78] width 147 height 45
click at [187, 93] on div "Tractian EN" at bounding box center [169, 91] width 146 height 13
click at [195, 96] on div at bounding box center [169, 105] width 138 height 55
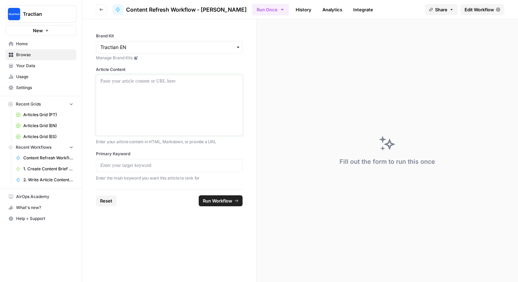
click at [182, 99] on div at bounding box center [169, 105] width 138 height 55
click at [163, 165] on p at bounding box center [169, 165] width 138 height 7
click at [209, 197] on span "Run Workflow" at bounding box center [217, 200] width 29 height 7
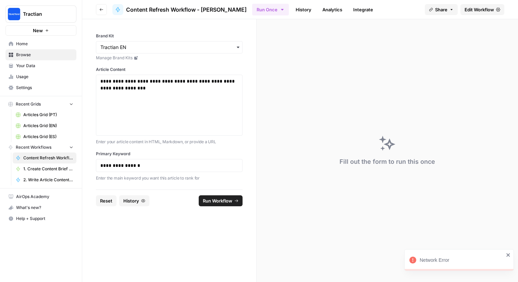
scroll to position [184, 0]
click at [304, 106] on div "Fill out the form to run this once" at bounding box center [387, 150] width 261 height 263
click at [381, 65] on div "Fill out the form to run this once" at bounding box center [387, 150] width 261 height 263
click at [101, 7] on button "Go back" at bounding box center [101, 9] width 11 height 11
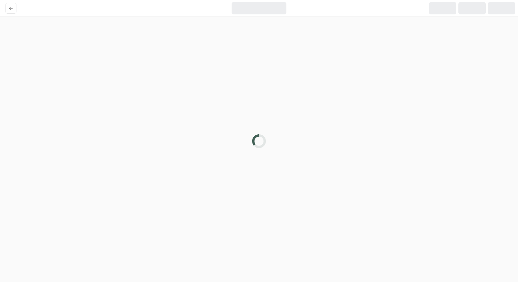
scroll to position [166, 0]
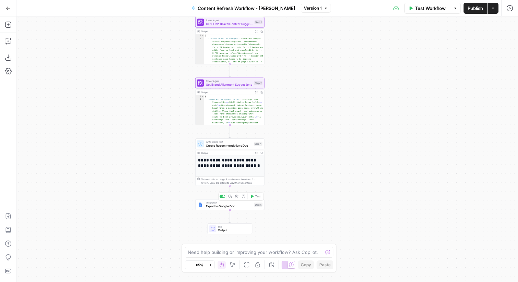
click at [248, 206] on span "Export to Google Doc" at bounding box center [229, 206] width 47 height 4
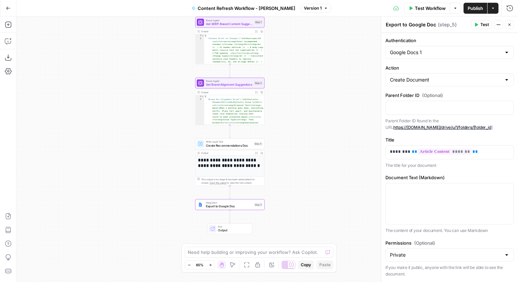
scroll to position [16, 0]
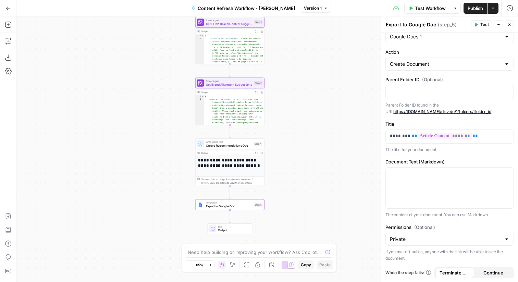
click at [341, 72] on div "Workflow Set Inputs Inputs Power Agent Get SERP-Based Content Suggestions Step …" at bounding box center [266, 148] width 501 height 265
click at [8, 9] on icon "button" at bounding box center [8, 8] width 5 height 5
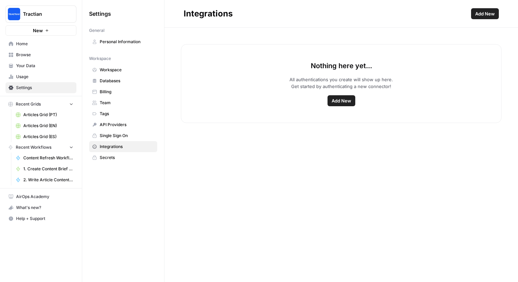
click at [340, 101] on span "Add New" at bounding box center [342, 100] width 20 height 7
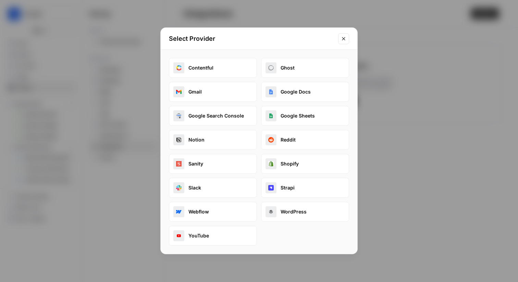
click at [297, 93] on button "Google Docs" at bounding box center [305, 92] width 88 height 20
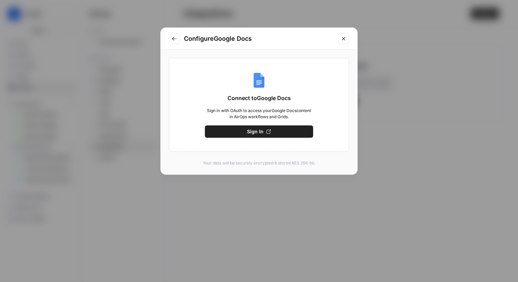
click at [278, 128] on button "Sign In" at bounding box center [259, 131] width 108 height 12
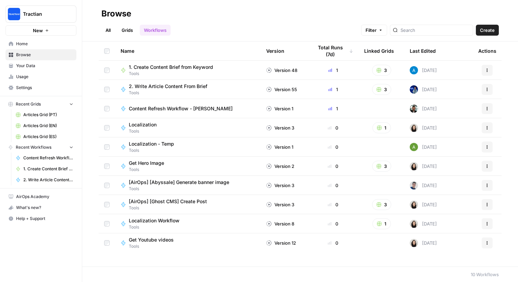
click at [109, 31] on link "All" at bounding box center [107, 30] width 13 height 11
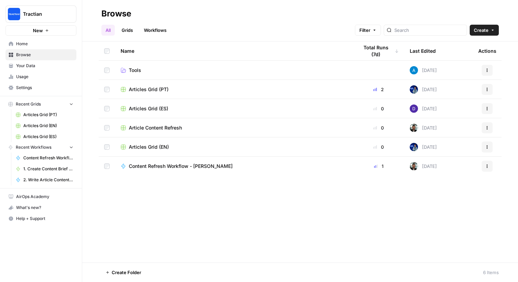
click at [179, 163] on span "Content Refresh Workflow - [PERSON_NAME]" at bounding box center [181, 166] width 104 height 7
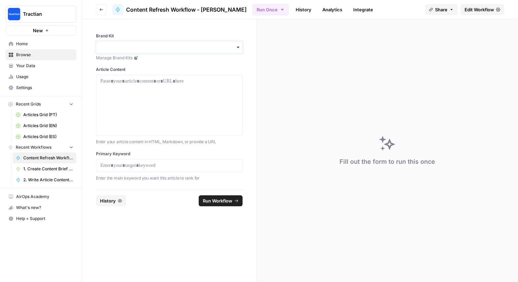
click at [212, 47] on input "Brand Kit" at bounding box center [169, 47] width 138 height 7
click at [190, 92] on div "Tractian EN" at bounding box center [169, 91] width 146 height 13
click at [189, 92] on div at bounding box center [169, 105] width 138 height 55
click at [153, 165] on p at bounding box center [169, 165] width 138 height 7
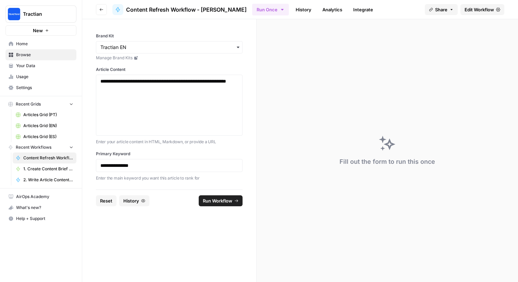
click at [133, 202] on span "History" at bounding box center [131, 200] width 16 height 7
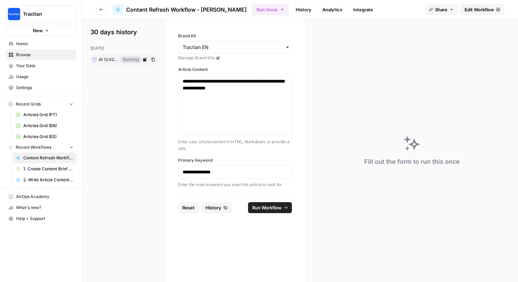
click at [108, 63] on link "At 12:42 PM" at bounding box center [105, 59] width 30 height 10
click at [394, 139] on div "Running step 1 of 4 ( Get SERP-Based Content Suggestions )" at bounding box center [412, 150] width 212 height 263
click at [191, 209] on span "Reset" at bounding box center [188, 207] width 12 height 7
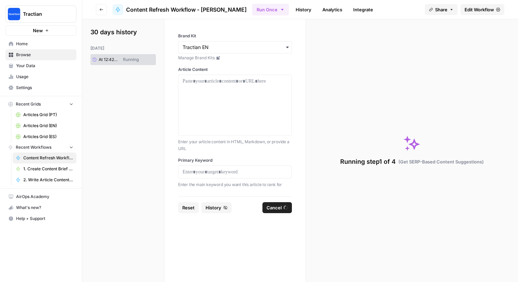
click at [277, 208] on span "Cancel" at bounding box center [273, 207] width 15 height 7
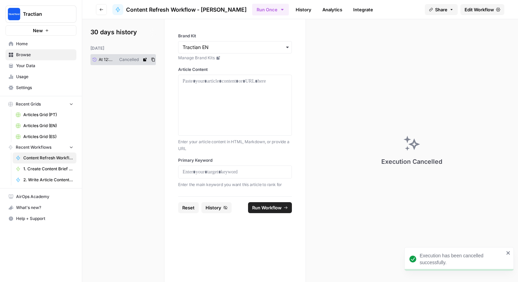
click at [107, 59] on span "At 12:42 PM" at bounding box center [107, 60] width 16 height 6
click at [227, 108] on div at bounding box center [235, 105] width 105 height 55
click at [234, 176] on div at bounding box center [235, 171] width 114 height 13
click at [241, 169] on p at bounding box center [235, 172] width 105 height 7
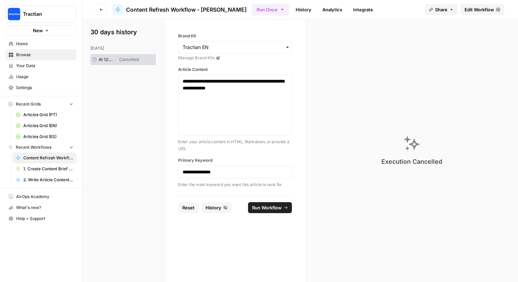
click at [279, 209] on span "Run Workflow" at bounding box center [266, 207] width 29 height 7
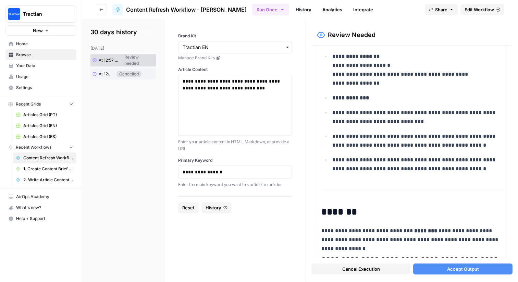
scroll to position [23, 0]
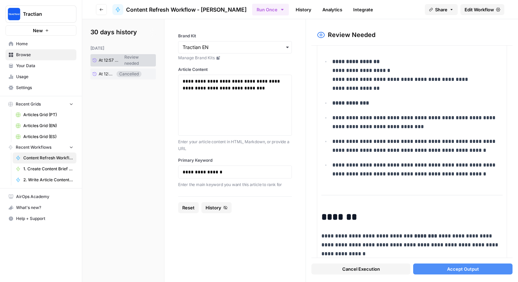
click at [469, 270] on span "Accept Output" at bounding box center [463, 268] width 32 height 7
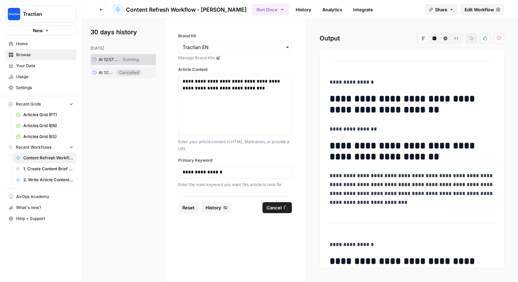
scroll to position [0, 0]
